Goal: Transaction & Acquisition: Purchase product/service

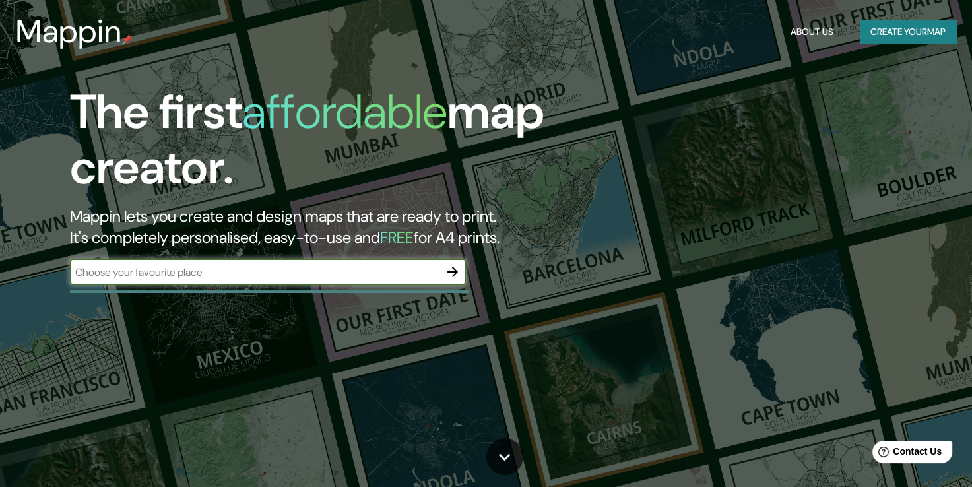
click at [397, 271] on input "text" at bounding box center [255, 272] width 370 height 15
type input "piura"
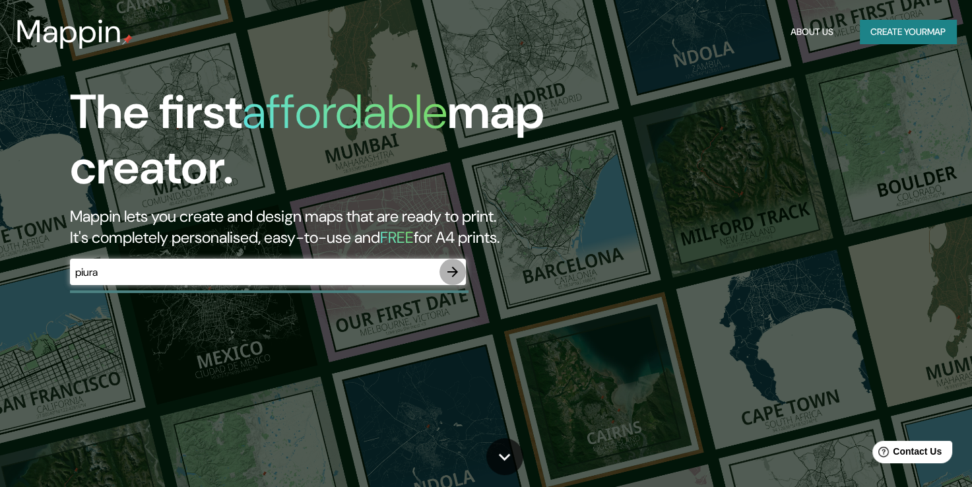
click at [456, 277] on icon "button" at bounding box center [453, 272] width 16 height 16
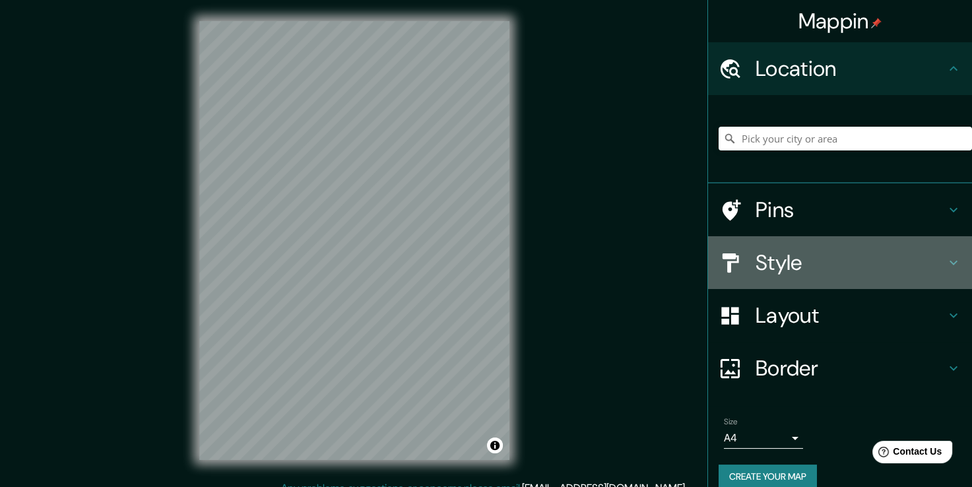
click at [799, 273] on h4 "Style" at bounding box center [851, 263] width 190 height 26
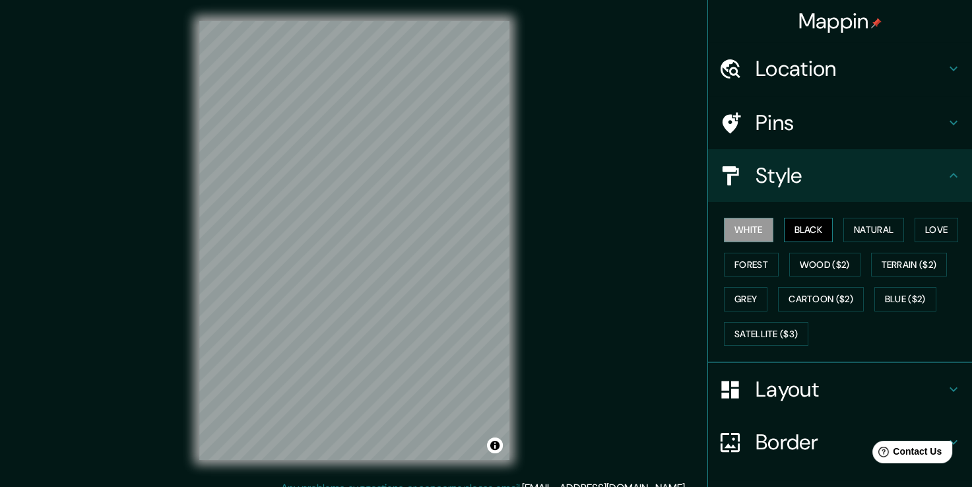
click at [807, 237] on button "Black" at bounding box center [809, 230] width 50 height 24
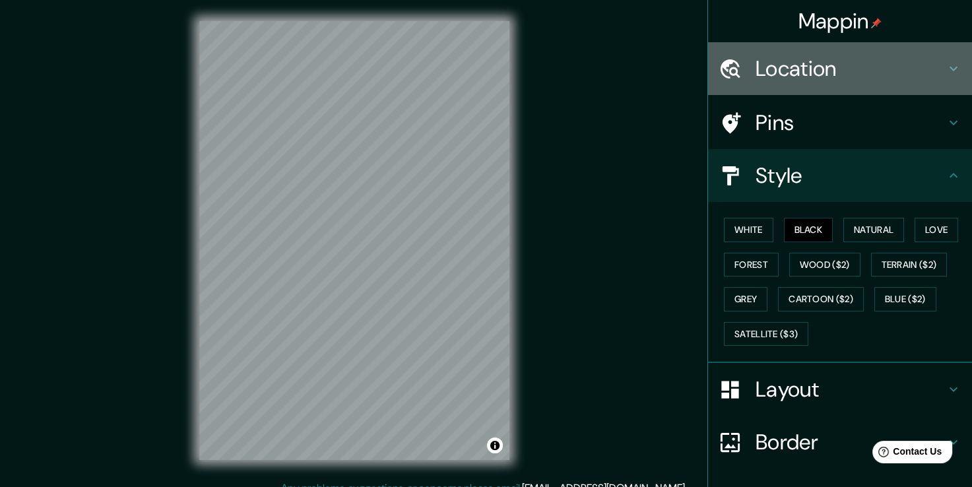
click at [805, 70] on h4 "Location" at bounding box center [851, 68] width 190 height 26
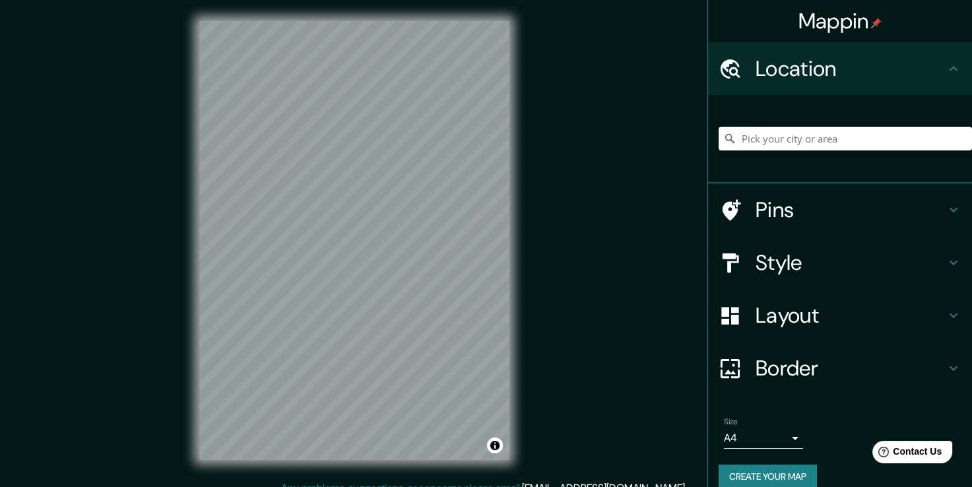
click at [787, 144] on input "Pick your city or area" at bounding box center [846, 139] width 254 height 24
click at [380, 327] on div at bounding box center [383, 330] width 11 height 11
click at [388, 21] on div at bounding box center [354, 21] width 310 height 0
drag, startPoint x: 908, startPoint y: 141, endPoint x: 755, endPoint y: 135, distance: 152.6
click at [755, 135] on input "Piura, [GEOGRAPHIC_DATA], [GEOGRAPHIC_DATA]" at bounding box center [846, 139] width 254 height 24
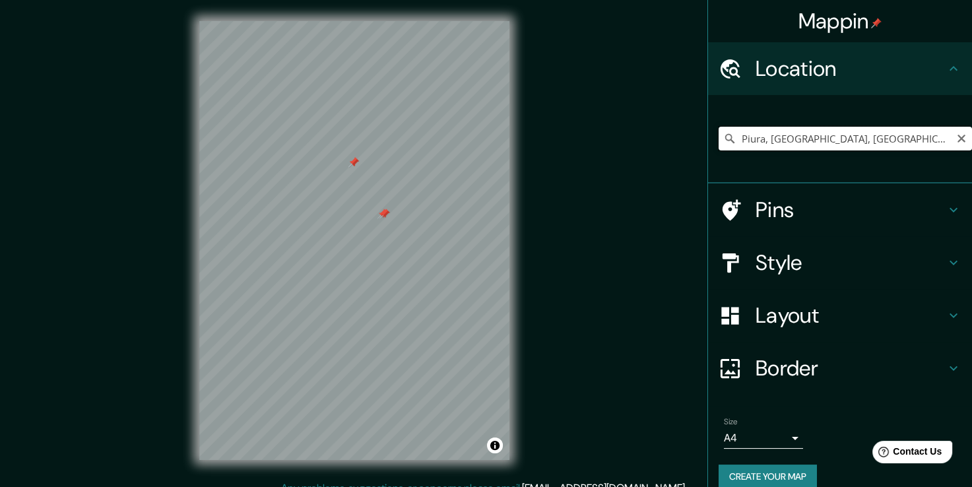
click at [901, 145] on input "Piura, [GEOGRAPHIC_DATA], [GEOGRAPHIC_DATA]" at bounding box center [846, 139] width 254 height 24
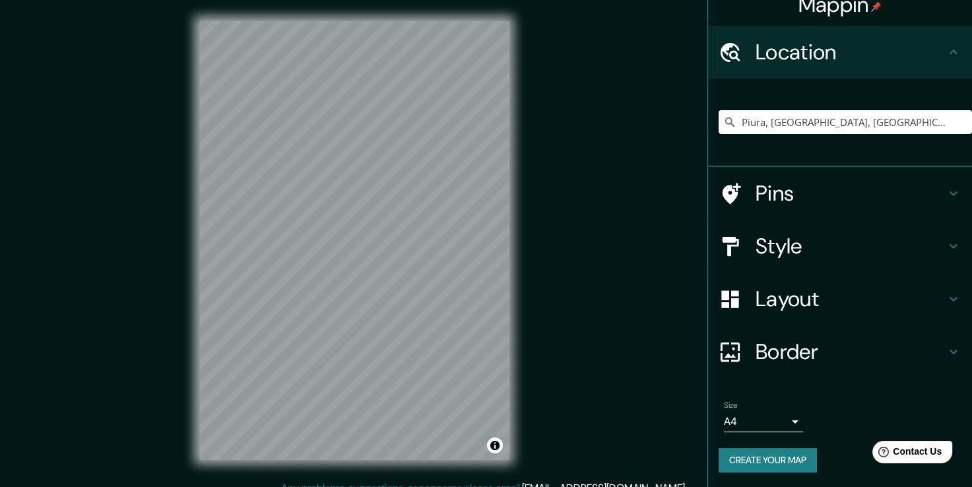
click at [722, 376] on div "Mappin Location Piura, Departamento de Piura, Perú Pins Style Layout Border Cho…" at bounding box center [486, 251] width 972 height 502
click at [607, 166] on div "Mappin Location Piura, Departamento de Piura, Perú Pins Style Layout Border Cho…" at bounding box center [486, 251] width 972 height 502
click at [71, 266] on div "Mappin Location Piura, Departamento de Piura, Perú Pins Style Layout Border Cho…" at bounding box center [486, 251] width 972 height 502
click at [567, 180] on div "Mappin Location Piura, Departamento de Piura, Perú Pins Style Layout Border Cho…" at bounding box center [486, 251] width 972 height 502
click at [510, 231] on div "© Mapbox © OpenStreetMap Improve this map" at bounding box center [354, 240] width 353 height 481
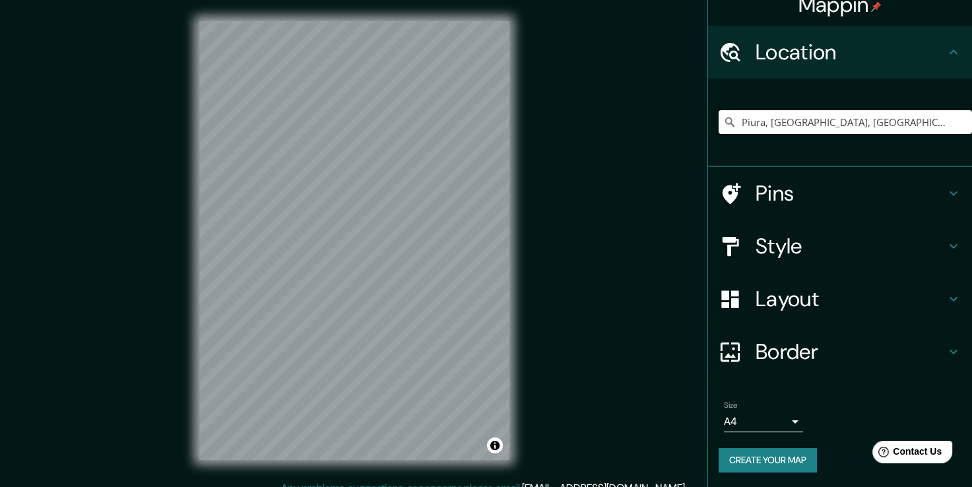
click at [528, 390] on div "© Mapbox © OpenStreetMap Improve this map" at bounding box center [354, 240] width 353 height 481
click at [194, 183] on div "© Mapbox © OpenStreetMap Improve this map" at bounding box center [354, 240] width 353 height 481
click at [578, 487] on html "Mappin Location Piura, Departamento de Piura, Perú Pins Style Layout Border Cho…" at bounding box center [486, 243] width 972 height 487
click at [430, 487] on html "Mappin Location Piura, Departamento de Piura, Perú Pins Style Layout Border Cho…" at bounding box center [486, 243] width 972 height 487
click at [486, 265] on div "© Mapbox © OpenStreetMap Improve this map" at bounding box center [354, 240] width 353 height 481
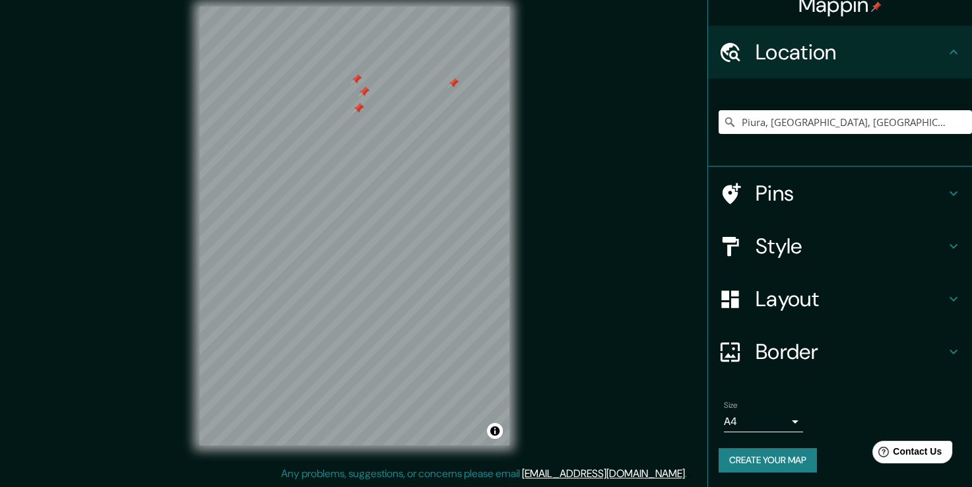
scroll to position [0, 0]
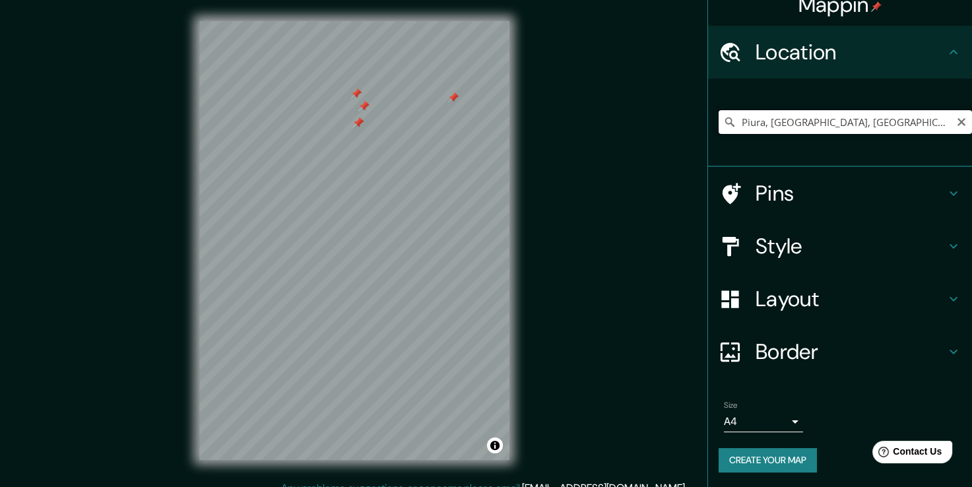
click at [771, 127] on input "Piura, [GEOGRAPHIC_DATA], [GEOGRAPHIC_DATA]" at bounding box center [846, 122] width 254 height 24
drag, startPoint x: 906, startPoint y: 121, endPoint x: 697, endPoint y: 145, distance: 210.6
click at [708, 145] on div "Mappin Location Piura, Departamento de Piura, Perú Pins Style Layout Border Cho…" at bounding box center [840, 243] width 265 height 487
paste input "R9P5+3C5 Piura"
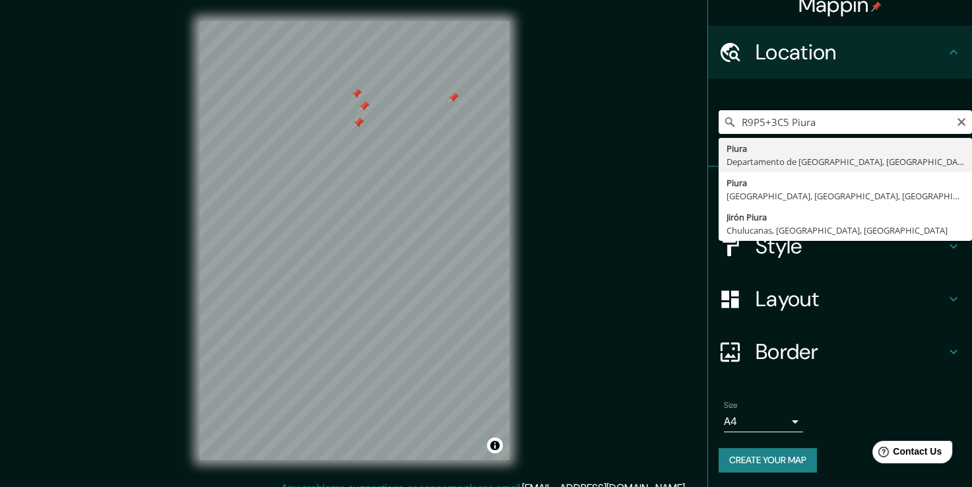
type input "Piura, [GEOGRAPHIC_DATA], [GEOGRAPHIC_DATA]"
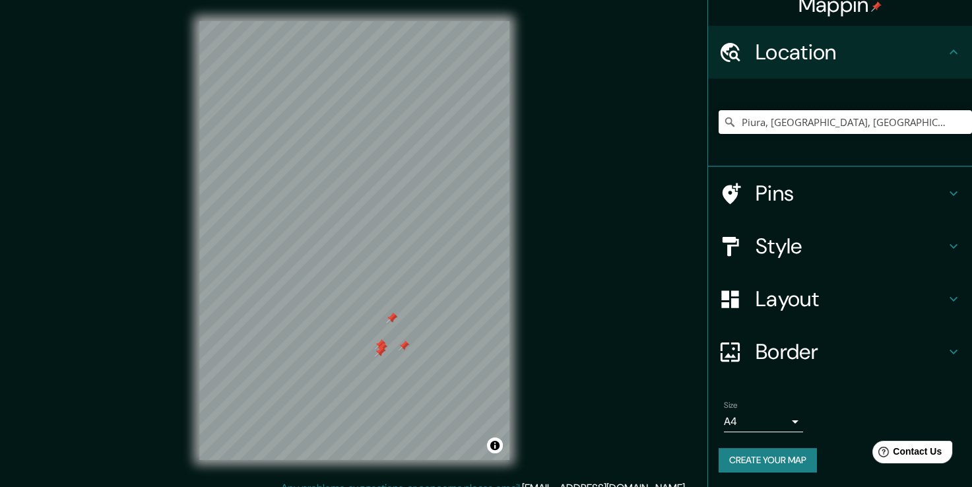
click at [380, 353] on div at bounding box center [380, 352] width 11 height 11
click at [380, 352] on div at bounding box center [380, 352] width 11 height 11
click at [380, 351] on div at bounding box center [382, 348] width 11 height 11
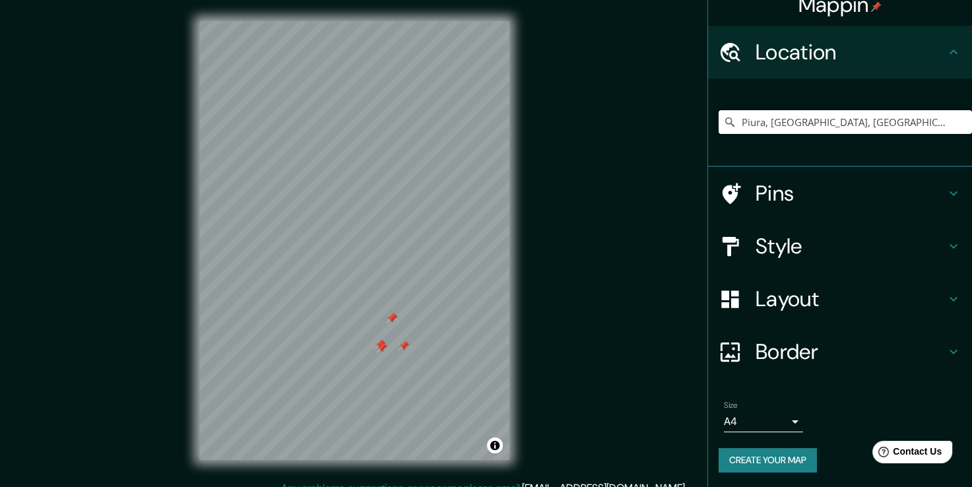
click at [380, 351] on div at bounding box center [381, 348] width 11 height 11
click at [386, 21] on div at bounding box center [354, 21] width 310 height 0
click at [385, 351] on div at bounding box center [387, 346] width 11 height 11
click at [384, 350] on div at bounding box center [387, 346] width 11 height 11
click at [382, 345] on div at bounding box center [387, 346] width 11 height 11
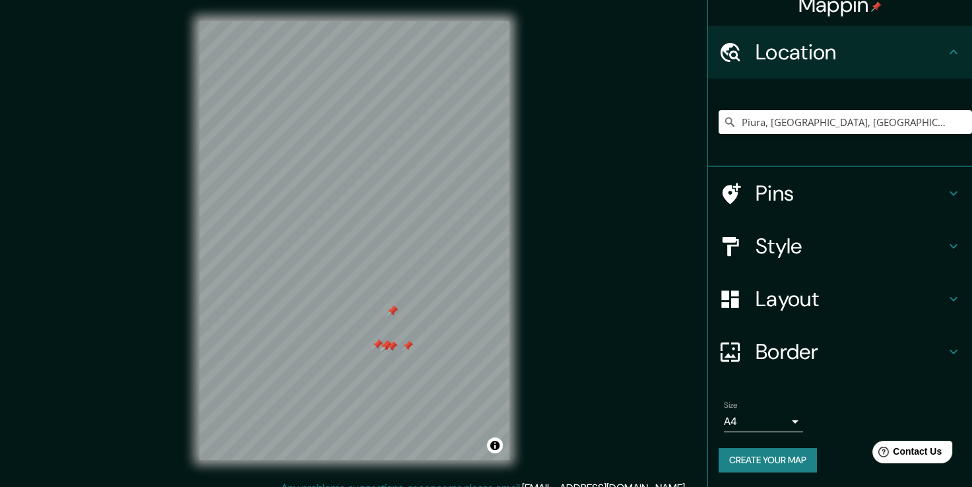
click at [382, 345] on div at bounding box center [387, 346] width 11 height 11
click at [380, 21] on div at bounding box center [354, 21] width 310 height 0
click at [382, 344] on div at bounding box center [387, 346] width 11 height 11
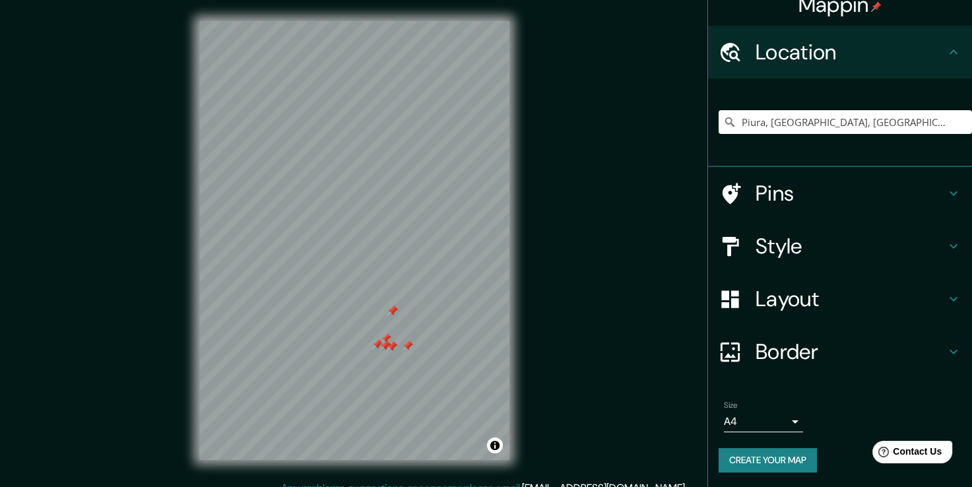
click at [382, 344] on div at bounding box center [385, 346] width 11 height 11
click at [381, 345] on div at bounding box center [381, 341] width 11 height 11
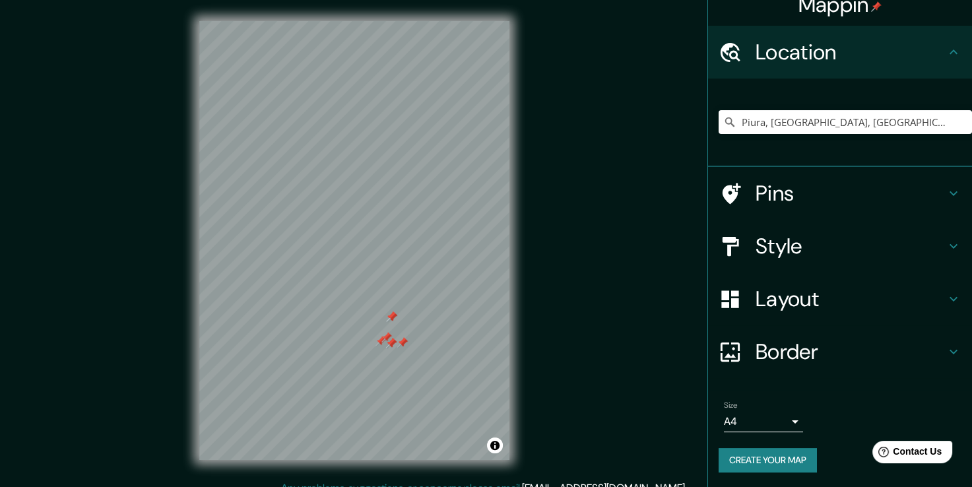
click at [383, 345] on div at bounding box center [381, 341] width 11 height 11
click at [383, 21] on div at bounding box center [354, 21] width 310 height 0
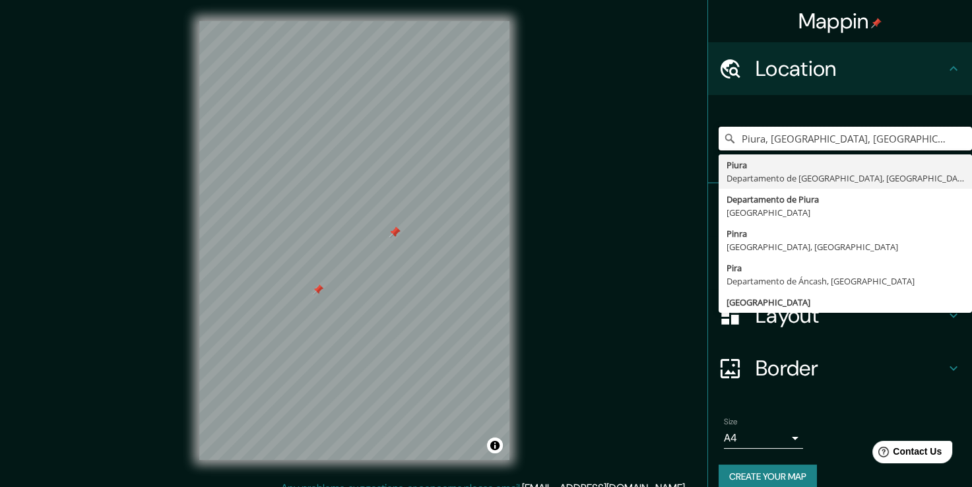
drag, startPoint x: 911, startPoint y: 143, endPoint x: 568, endPoint y: 158, distance: 343.0
click at [568, 158] on div "Mappin Location [GEOGRAPHIC_DATA], [GEOGRAPHIC_DATA], [GEOGRAPHIC_DATA] [GEOGRA…" at bounding box center [486, 251] width 972 height 502
paste input "[GEOGRAPHIC_DATA]"
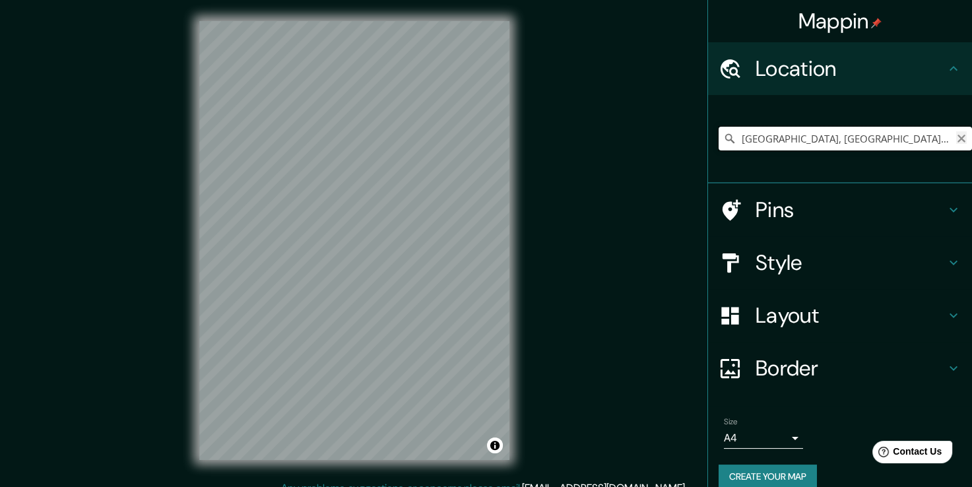
type input "[GEOGRAPHIC_DATA], [GEOGRAPHIC_DATA], [GEOGRAPHIC_DATA][PERSON_NAME], [GEOGRAPH…"
click at [957, 135] on icon "Clear" at bounding box center [962, 138] width 11 height 11
